Goal: Find specific page/section: Find specific page/section

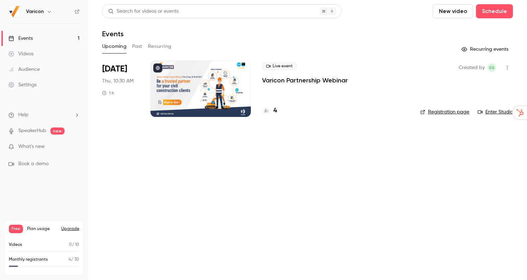
click at [204, 99] on div at bounding box center [200, 89] width 100 height 56
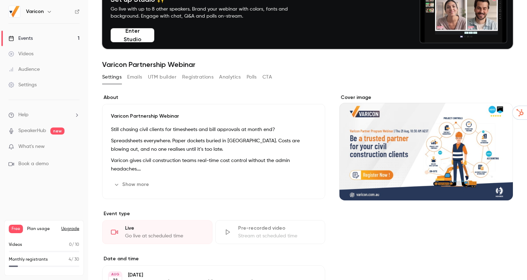
scroll to position [42, 0]
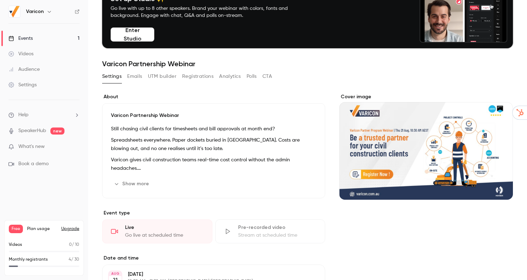
click at [200, 77] on button "Registrations" at bounding box center [197, 76] width 31 height 11
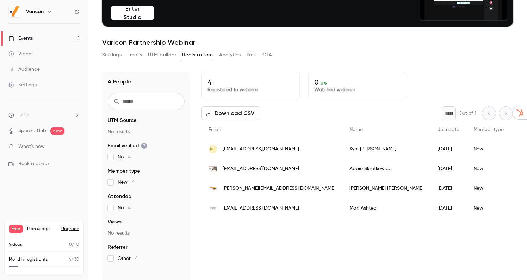
scroll to position [68, 0]
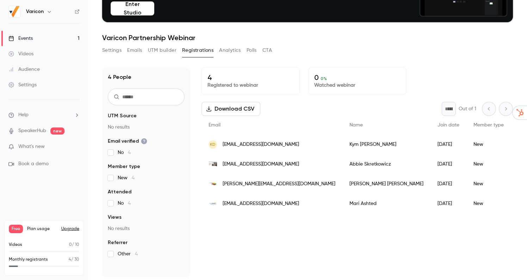
click at [284, 203] on span "[EMAIL_ADDRESS][DOMAIN_NAME]" at bounding box center [261, 203] width 76 height 7
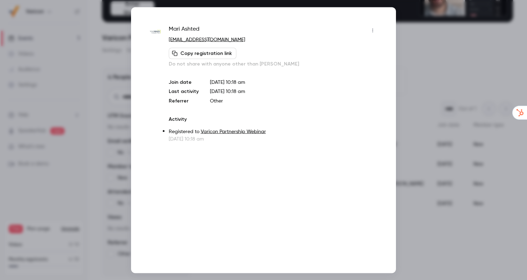
drag, startPoint x: 255, startPoint y: 40, endPoint x: 183, endPoint y: 39, distance: 72.2
click at [183, 39] on p "[EMAIL_ADDRESS][DOMAIN_NAME]" at bounding box center [274, 39] width 210 height 7
copy link "[DOMAIN_NAME]"
click at [408, 28] on div at bounding box center [263, 140] width 527 height 280
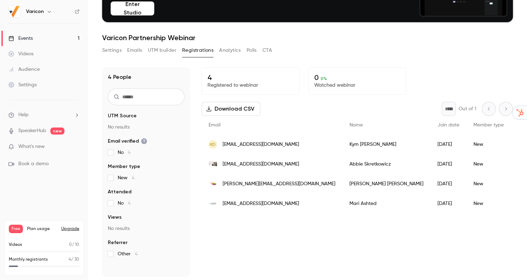
scroll to position [69, 0]
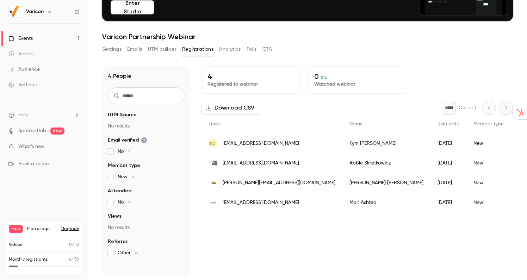
click at [43, 148] on span "What's new" at bounding box center [31, 146] width 26 height 7
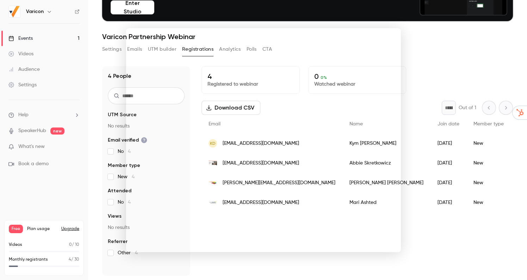
click at [463, 63] on div at bounding box center [263, 140] width 527 height 280
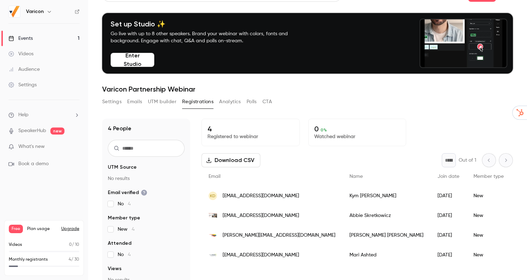
scroll to position [0, 0]
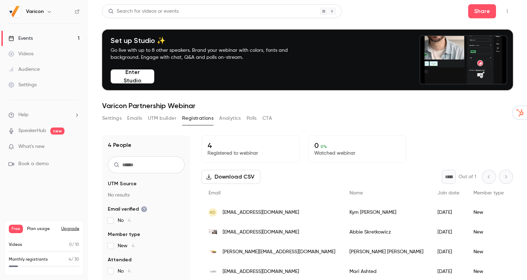
click at [26, 37] on div "Events" at bounding box center [20, 38] width 24 height 7
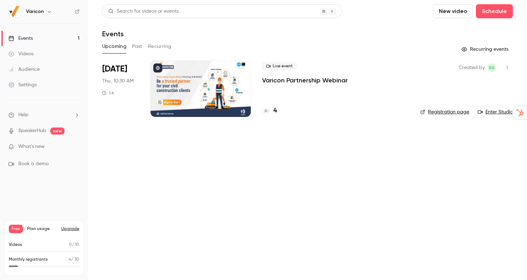
click at [430, 113] on link "Registration page" at bounding box center [444, 111] width 49 height 7
